Goal: Task Accomplishment & Management: Use online tool/utility

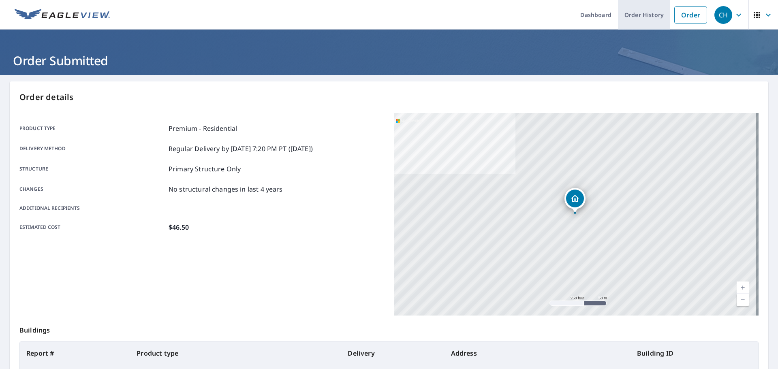
click at [631, 13] on link "Order History" at bounding box center [644, 15] width 52 height 30
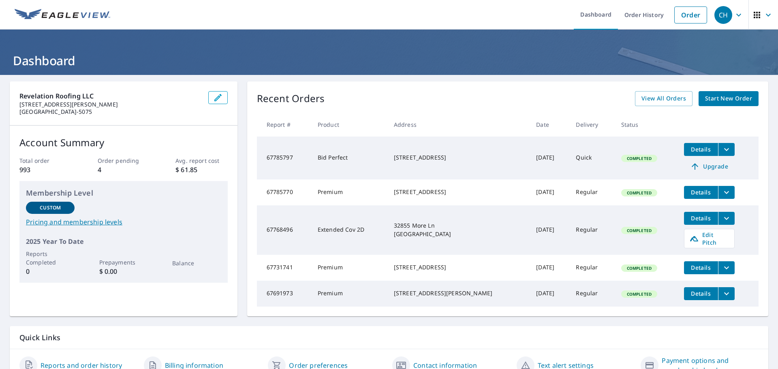
click at [722, 220] on icon "filesDropdownBtn-67768496" at bounding box center [727, 219] width 10 height 10
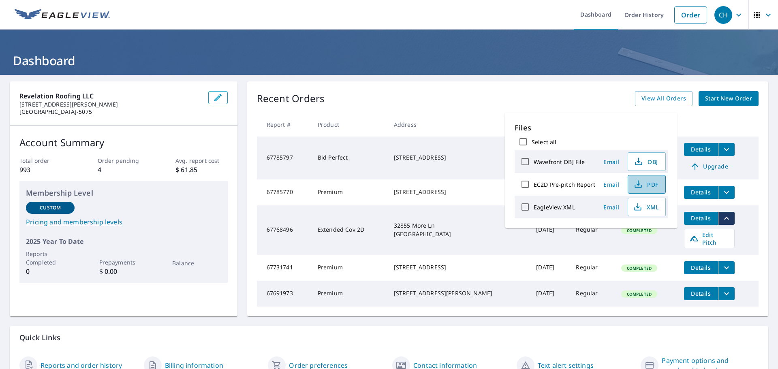
click at [637, 182] on icon "button" at bounding box center [638, 185] width 10 height 10
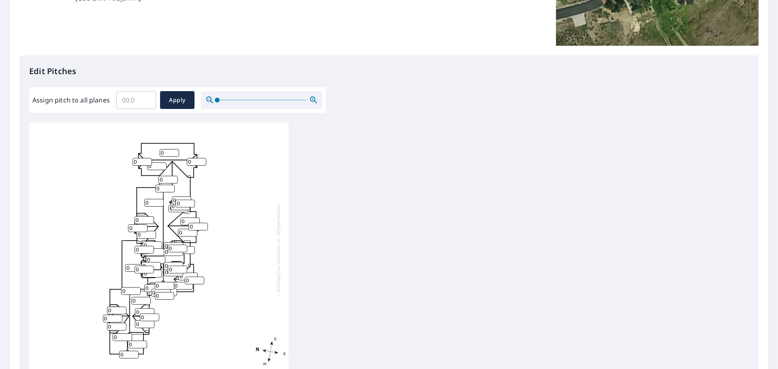
scroll to position [203, 0]
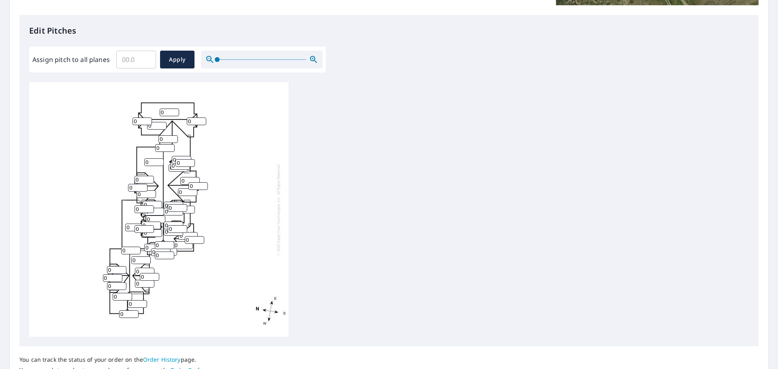
click at [138, 58] on input "Assign pitch to all planes" at bounding box center [136, 59] width 40 height 23
type input "8"
click at [173, 64] on span "Apply" at bounding box center [177, 60] width 21 height 10
type input "8"
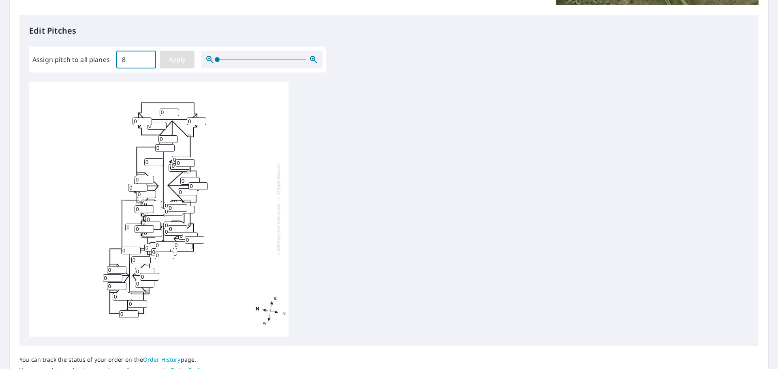
type input "8"
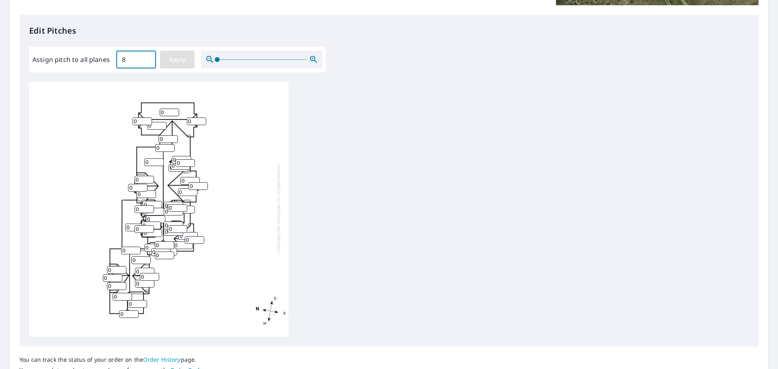
type input "8"
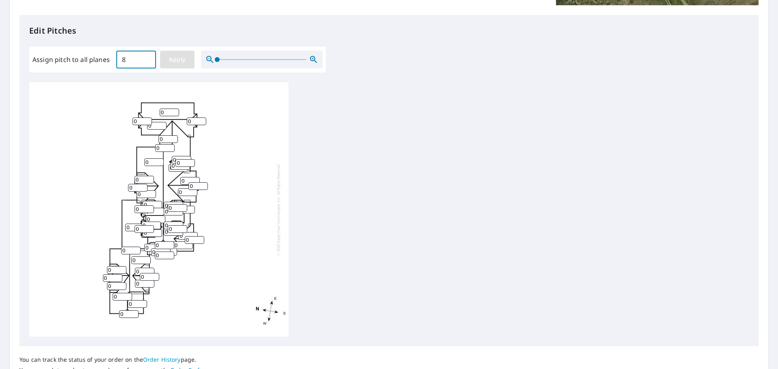
type input "8"
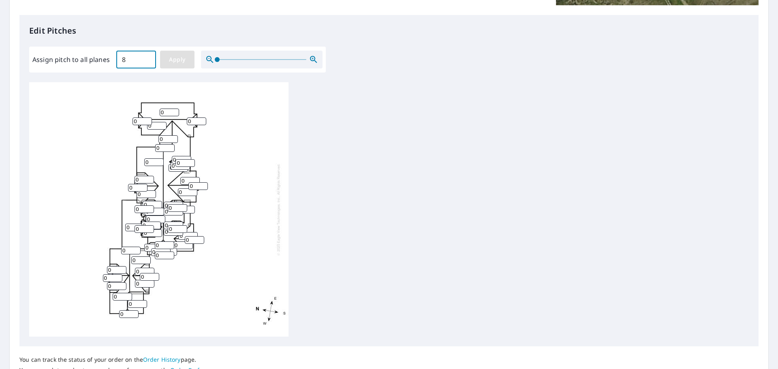
type input "8"
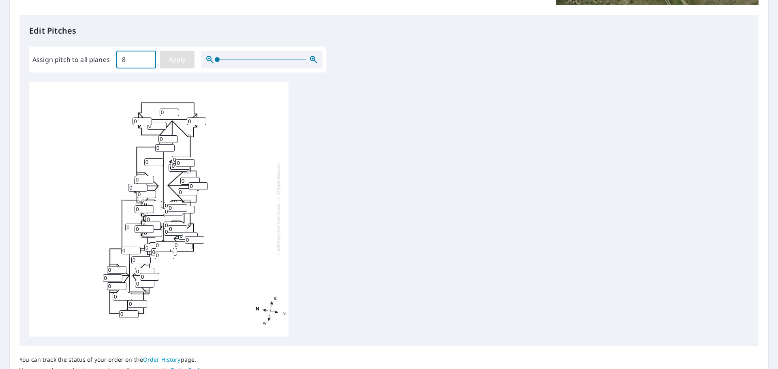
type input "8"
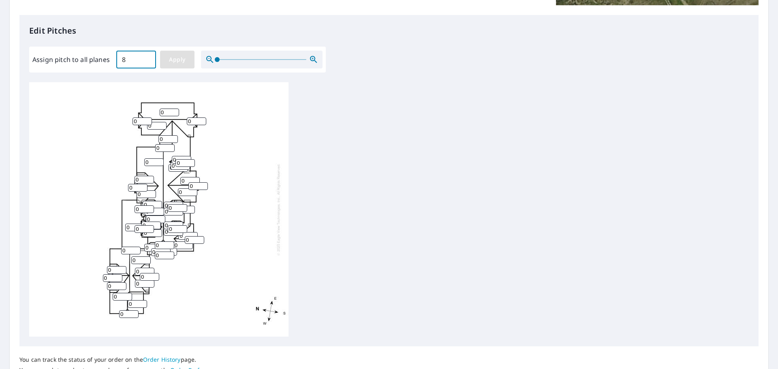
type input "8"
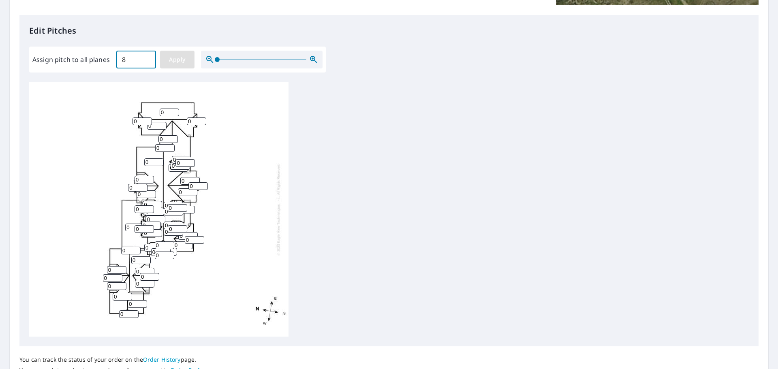
type input "8"
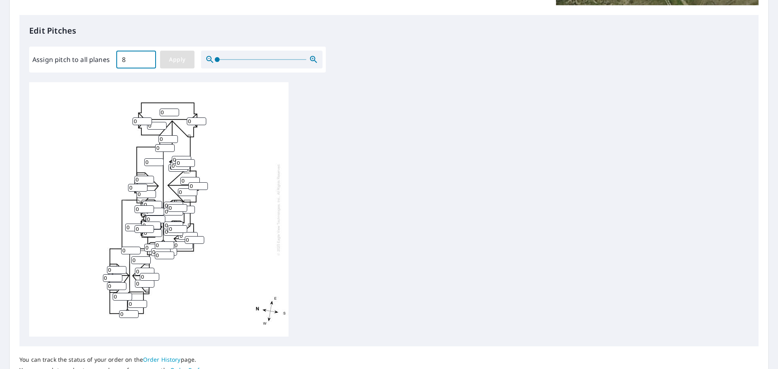
type input "8"
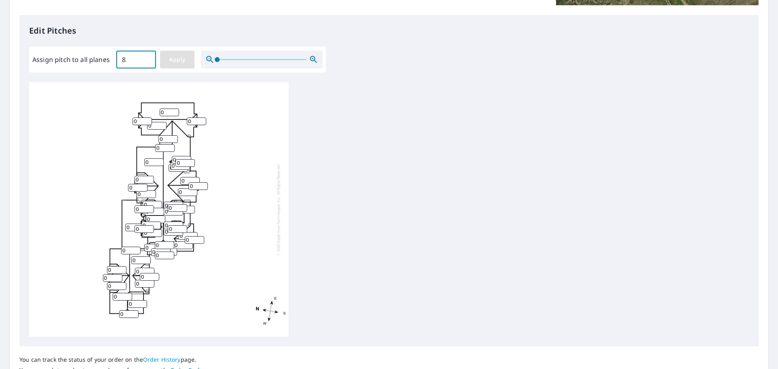
type input "8"
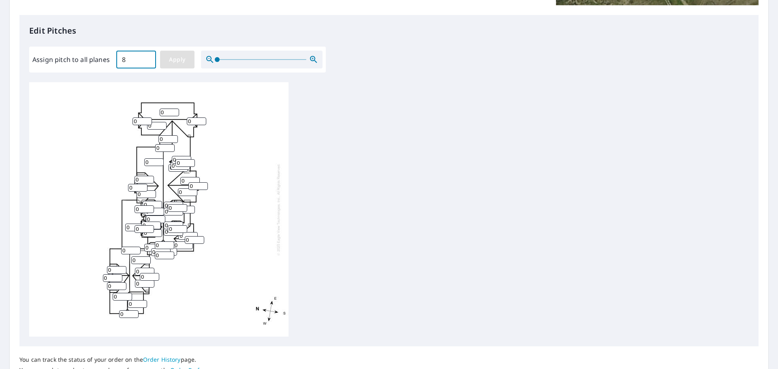
type input "8"
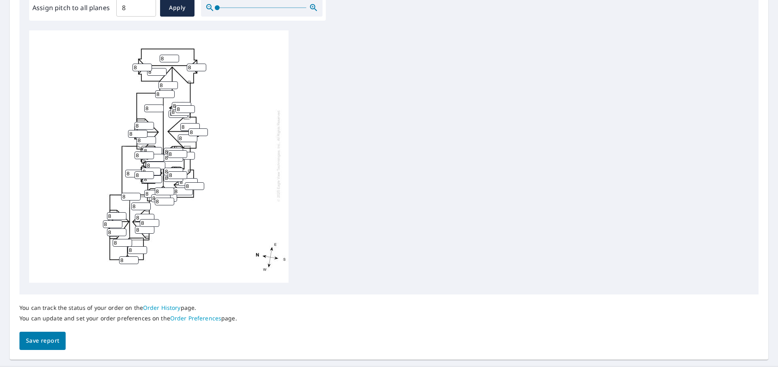
scroll to position [272, 0]
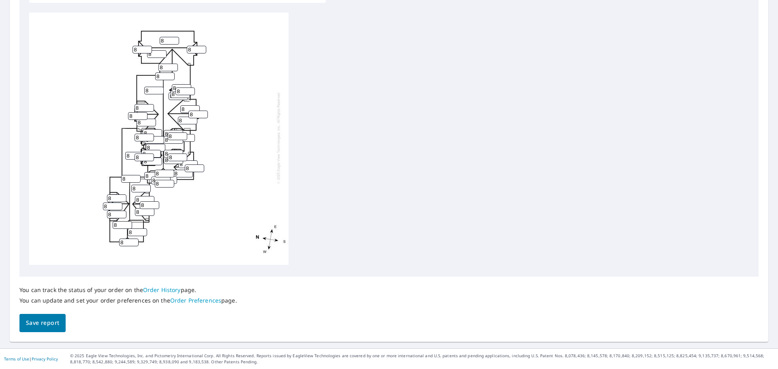
drag, startPoint x: 133, startPoint y: 150, endPoint x: 96, endPoint y: 149, distance: 36.5
click at [96, 149] on div "8 8 8 8 8 8 8 8 8 8 8 8 8 8 8 8 8 8 8 8 8 8 8 8 8 8 8 8 8 8 8 8 8 8 8 8 8 8 8 8…" at bounding box center [158, 138] width 259 height 255
type input "2"
click at [187, 134] on input "8" at bounding box center [184, 138] width 19 height 8
type input "2"
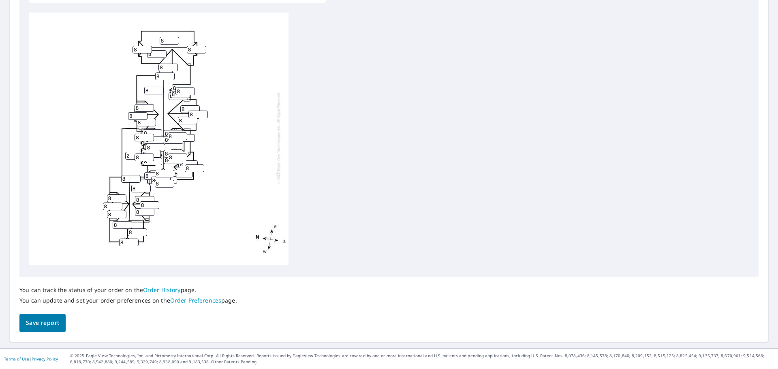
click at [260, 184] on div "8 8 2 8 8 8 8 2 8 8 8 8 8 8 8 8 8 8 8 8 8 8 8 8 8 8 8 8 8 8 8 8 8 8 8 8 8 8 8 8…" at bounding box center [158, 138] width 259 height 255
click at [54, 324] on span "Save report" at bounding box center [42, 323] width 33 height 10
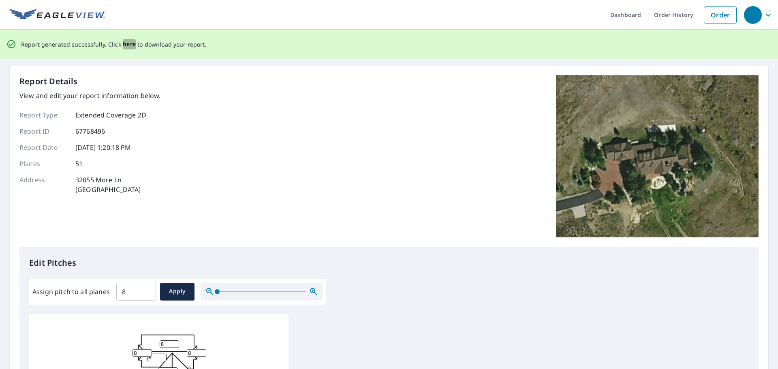
click at [129, 45] on span "here" at bounding box center [129, 44] width 13 height 10
